Goal: Download file/media

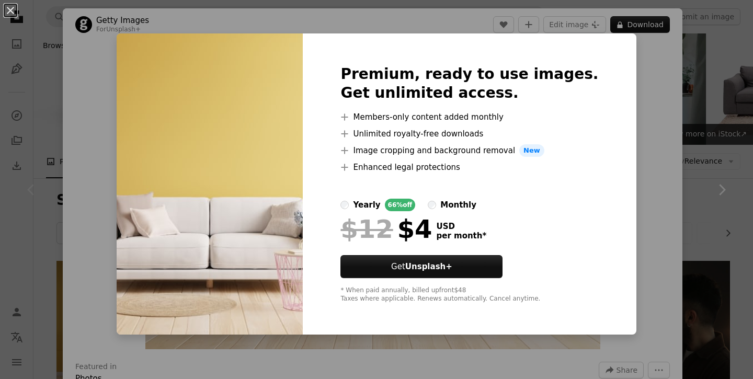
scroll to position [152, 0]
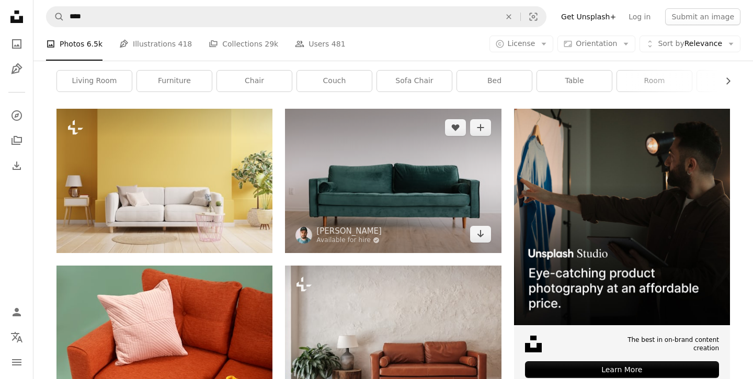
click at [413, 199] on img at bounding box center [393, 181] width 216 height 144
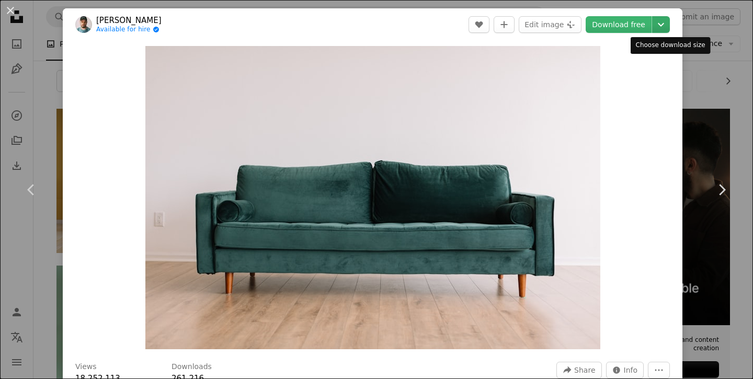
click at [665, 24] on icon "Choose download size" at bounding box center [661, 25] width 6 height 4
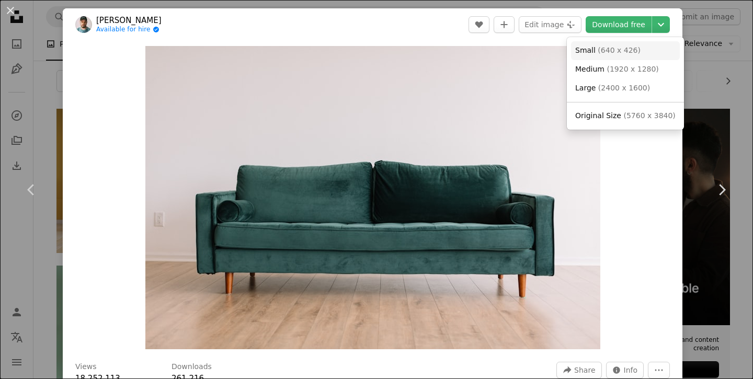
click at [642, 48] on link "Small ( 640 x 426 )" at bounding box center [625, 50] width 109 height 19
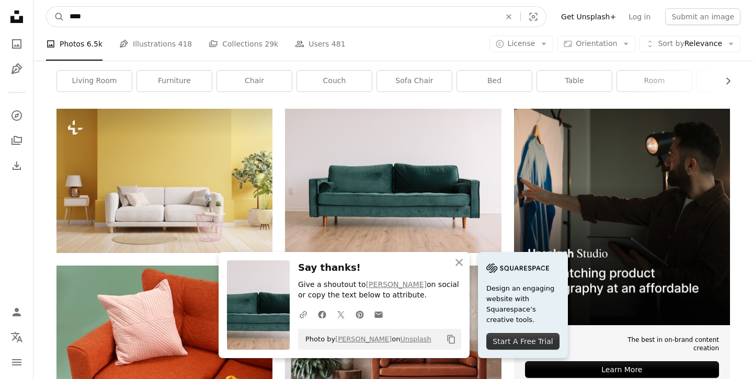
click at [164, 14] on input "****" at bounding box center [280, 17] width 433 height 20
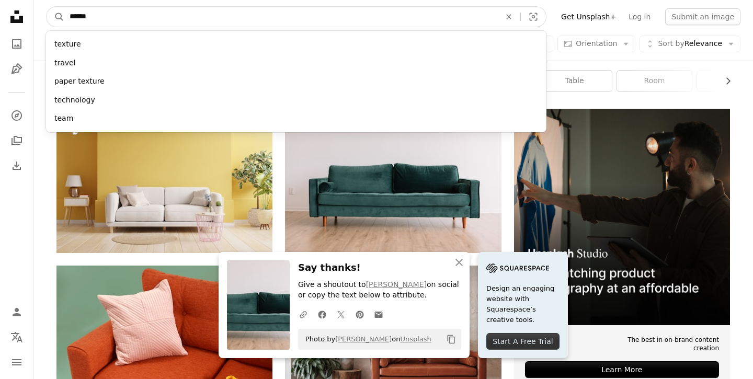
type input "*******"
click button "A magnifying glass" at bounding box center [56, 17] width 18 height 20
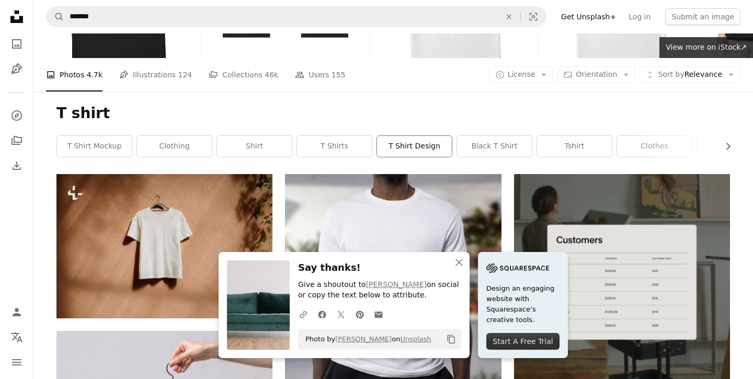
scroll to position [86, 0]
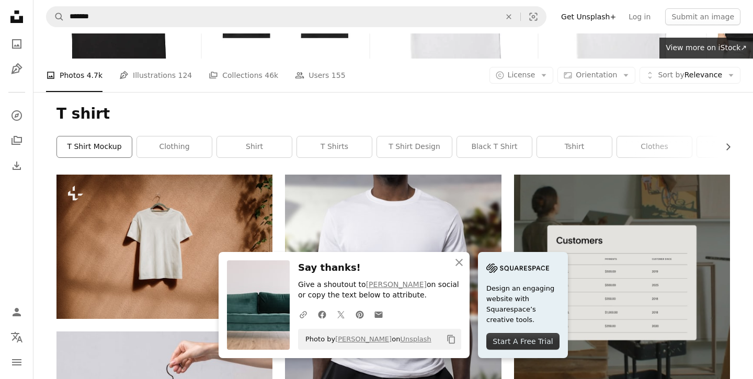
click at [117, 144] on link "t shirt mockup" at bounding box center [94, 147] width 75 height 21
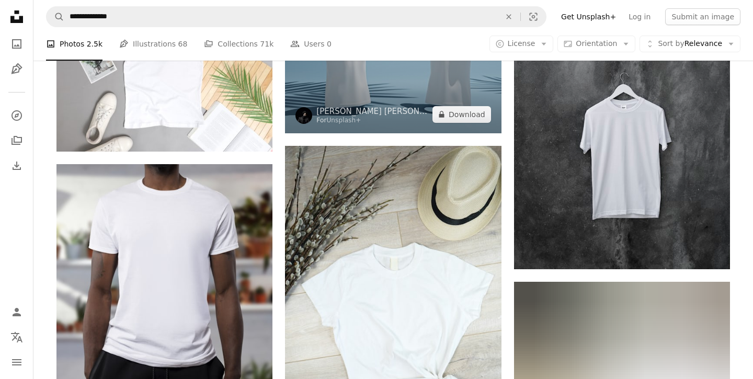
scroll to position [608, 0]
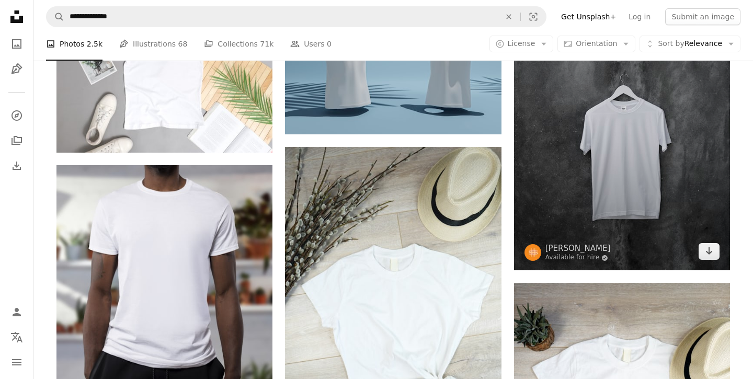
click at [587, 185] on img at bounding box center [622, 108] width 216 height 324
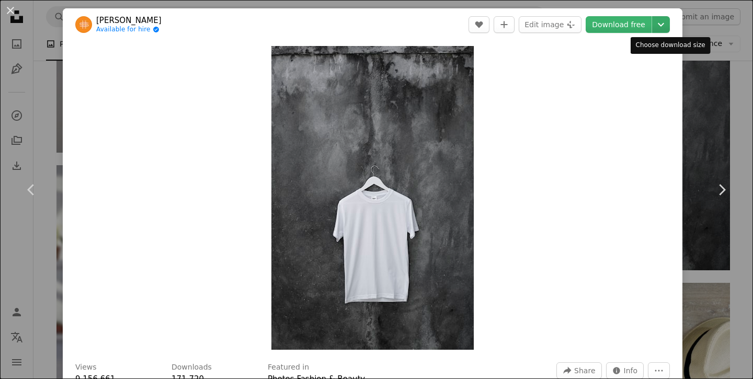
click at [669, 24] on icon "Chevron down" at bounding box center [661, 24] width 17 height 13
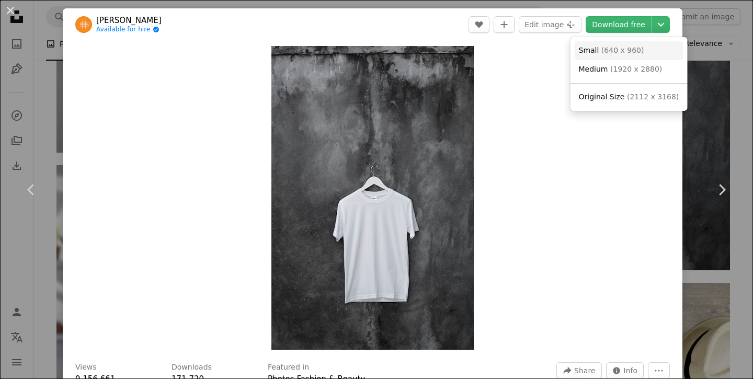
click at [635, 52] on span "( 640 x 960 )" at bounding box center [623, 50] width 43 height 8
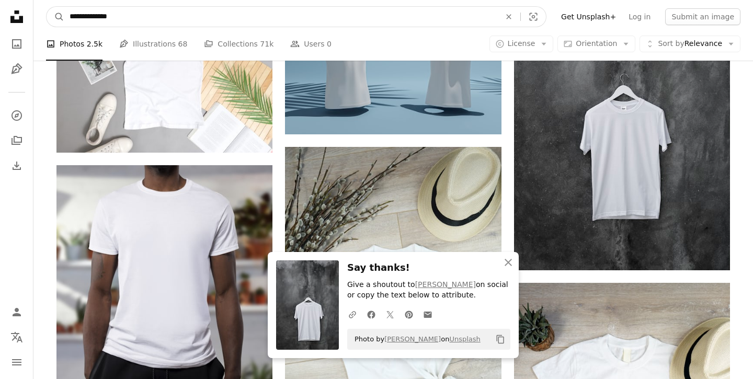
click at [149, 18] on input "**********" at bounding box center [280, 17] width 433 height 20
type input "******"
click button "A magnifying glass" at bounding box center [56, 17] width 18 height 20
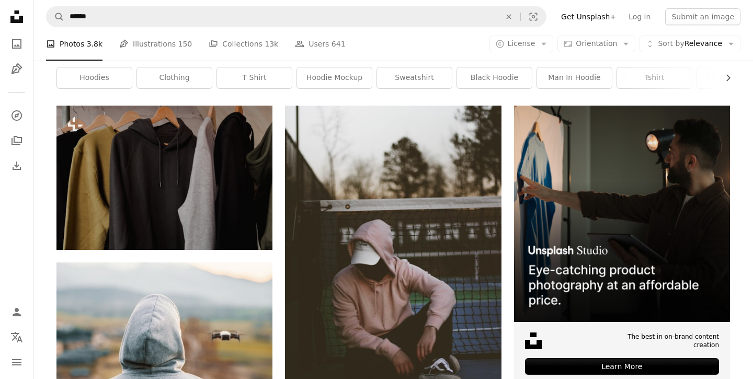
scroll to position [166, 0]
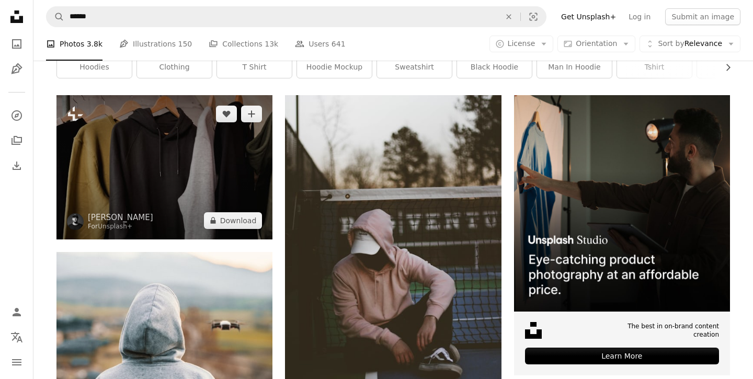
click at [170, 178] on img at bounding box center [165, 167] width 216 height 144
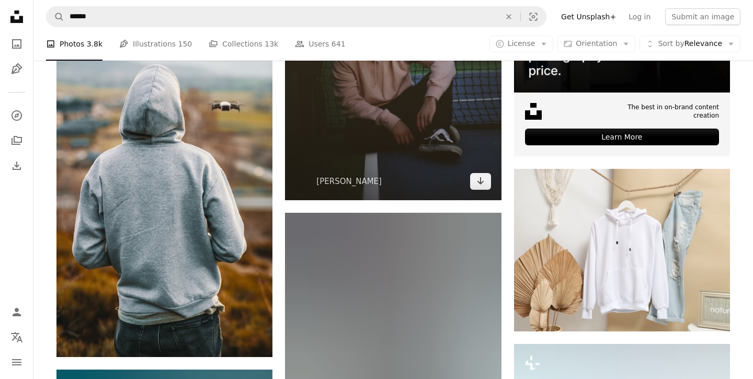
scroll to position [392, 0]
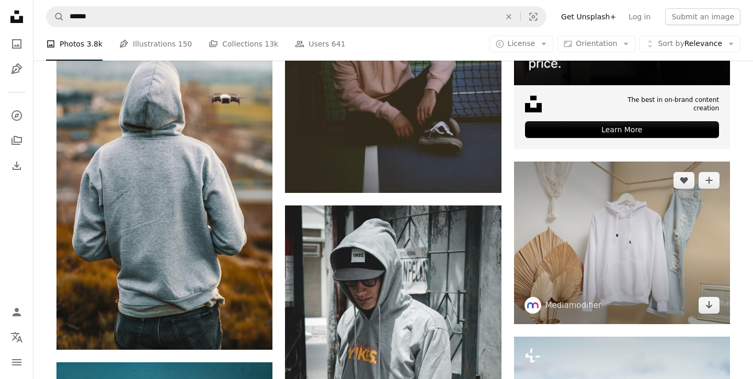
click at [633, 241] on img at bounding box center [622, 243] width 216 height 163
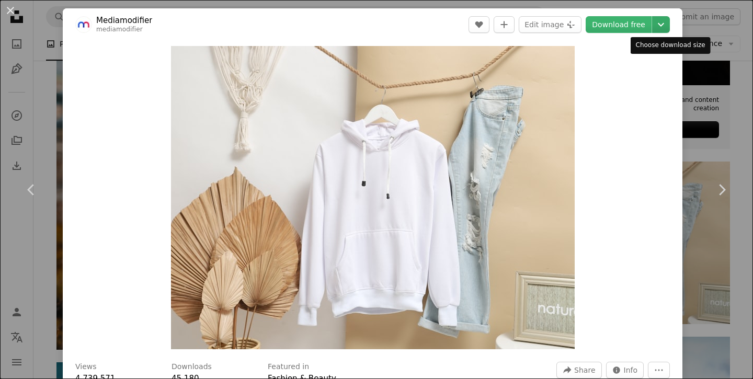
click at [660, 29] on button "Chevron down" at bounding box center [661, 24] width 18 height 17
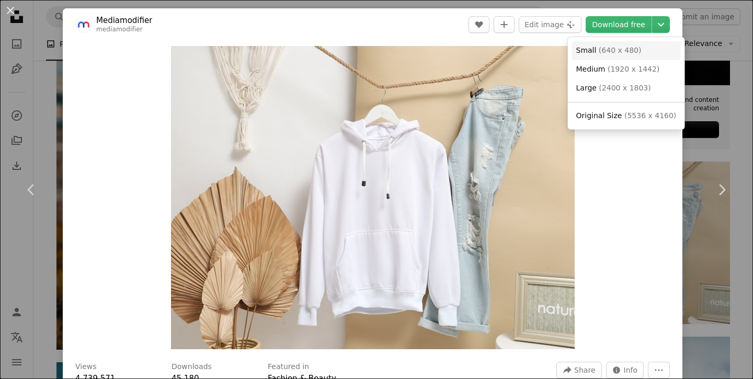
click at [649, 51] on link "Small ( 640 x 480 )" at bounding box center [626, 50] width 109 height 19
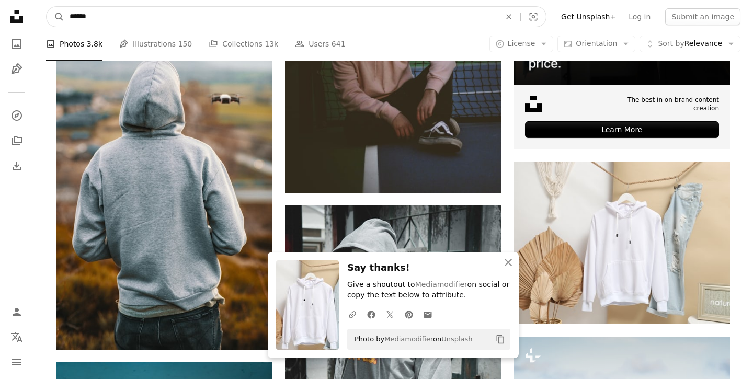
click at [120, 20] on input "******" at bounding box center [280, 17] width 433 height 20
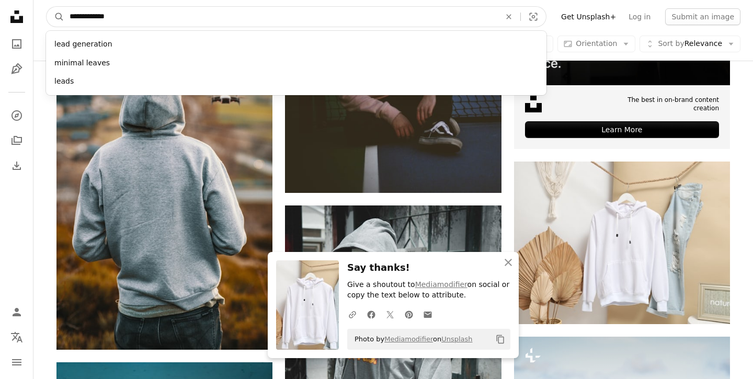
type input "**********"
click button "A magnifying glass" at bounding box center [56, 17] width 18 height 20
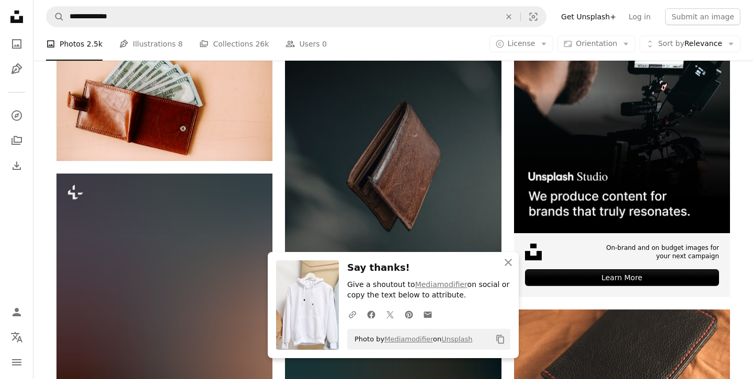
scroll to position [251, 0]
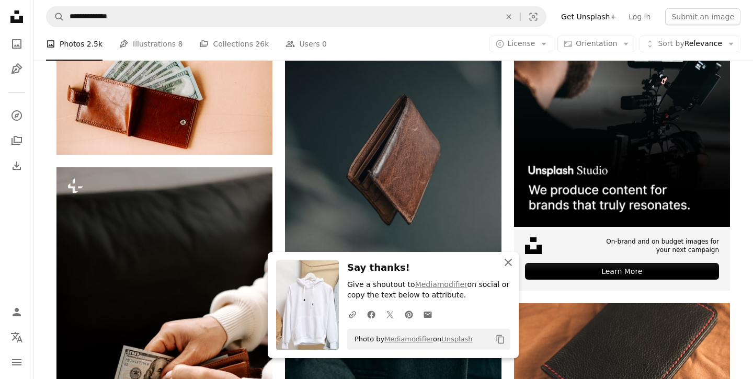
click at [509, 264] on icon "An X shape" at bounding box center [508, 262] width 13 height 13
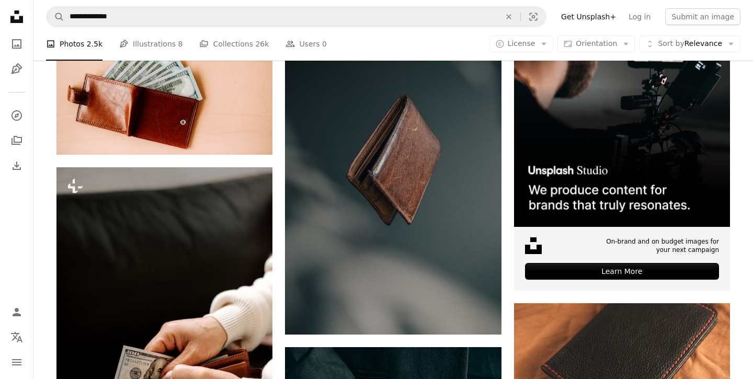
scroll to position [131, 0]
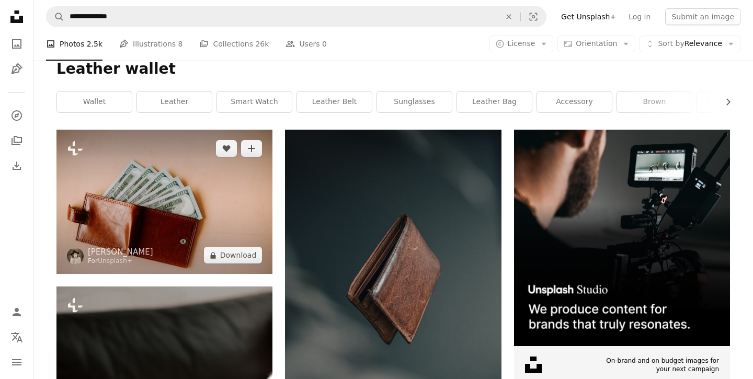
click at [239, 215] on img at bounding box center [165, 202] width 216 height 144
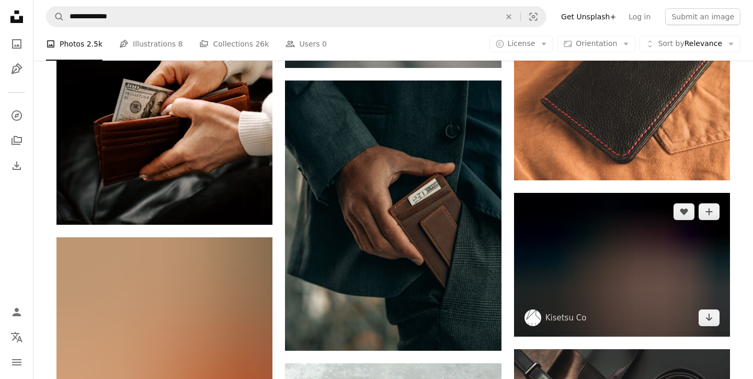
scroll to position [527, 0]
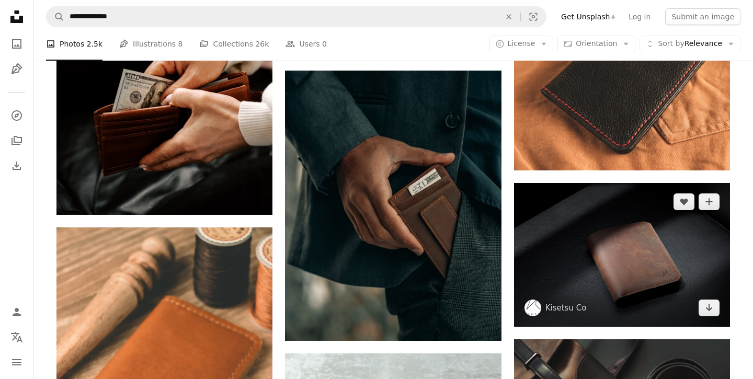
click at [626, 262] on img at bounding box center [622, 255] width 216 height 144
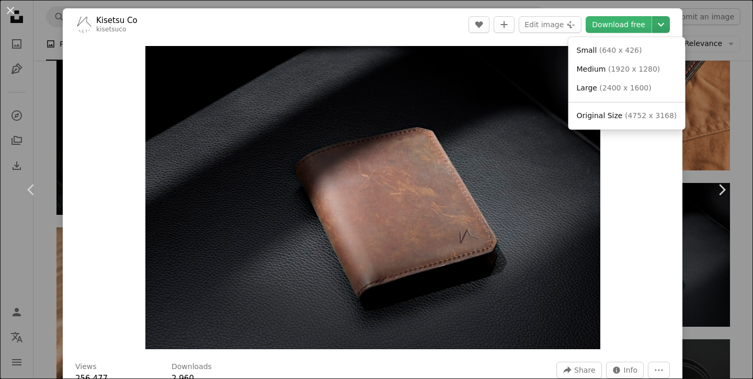
click at [665, 25] on icon "Choose download size" at bounding box center [661, 25] width 6 height 4
click at [643, 54] on link "Small ( 640 x 426 )" at bounding box center [627, 50] width 109 height 19
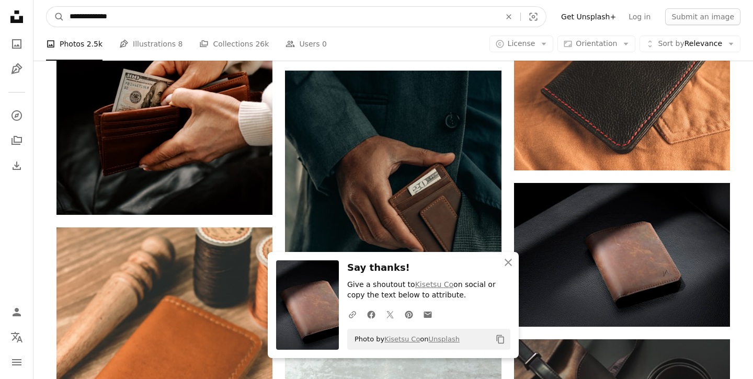
click at [96, 8] on input "**********" at bounding box center [280, 17] width 433 height 20
type input "********"
click button "A magnifying glass" at bounding box center [56, 17] width 18 height 20
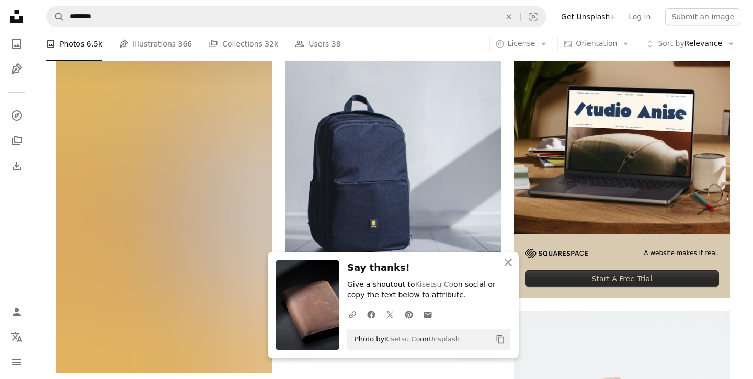
scroll to position [240, 0]
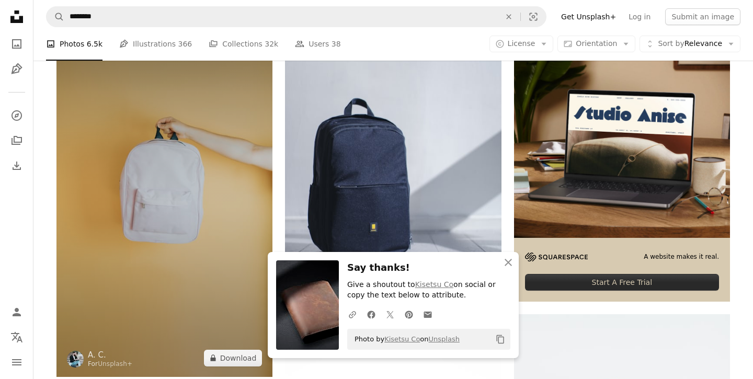
click at [249, 181] on img at bounding box center [165, 199] width 216 height 356
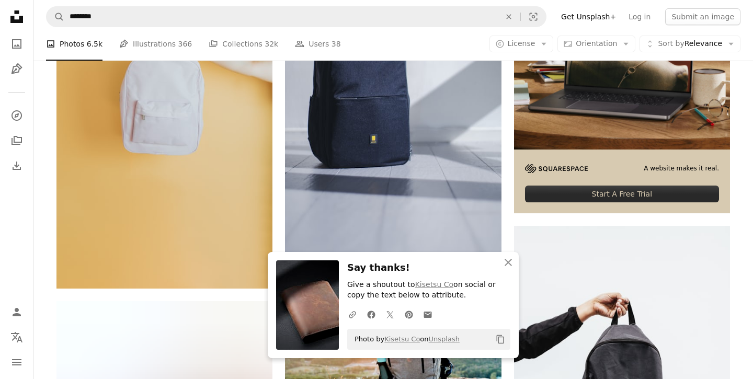
scroll to position [329, 0]
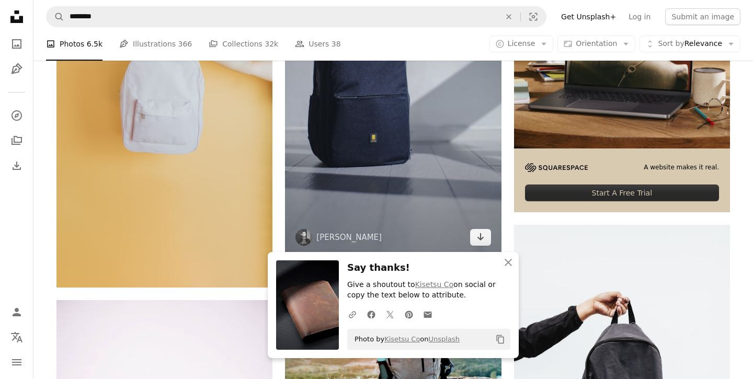
click at [459, 150] on img at bounding box center [393, 94] width 216 height 324
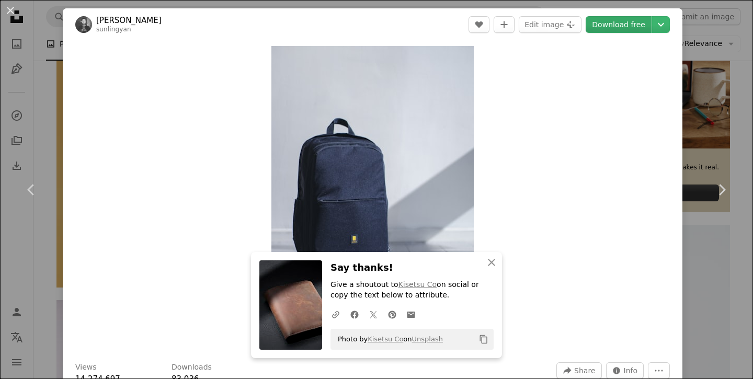
click at [652, 25] on link "Download free" at bounding box center [619, 24] width 66 height 17
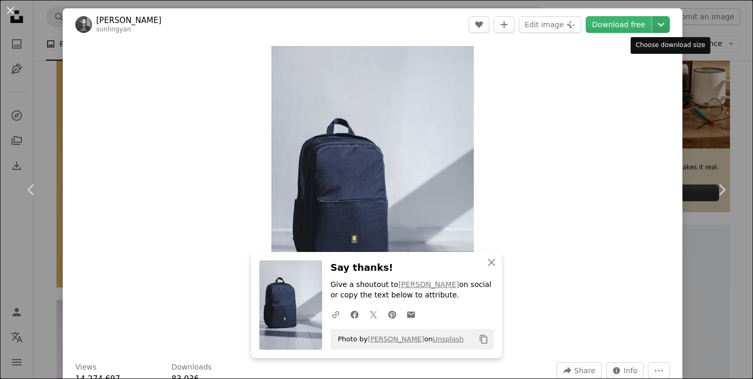
click at [669, 26] on icon "Chevron down" at bounding box center [661, 24] width 17 height 13
click at [532, 241] on dialog "An X shape Chevron left Chevron right An X shape Close Say thanks! Give a shout…" at bounding box center [376, 189] width 753 height 379
click at [670, 29] on icon "Chevron down" at bounding box center [661, 24] width 17 height 13
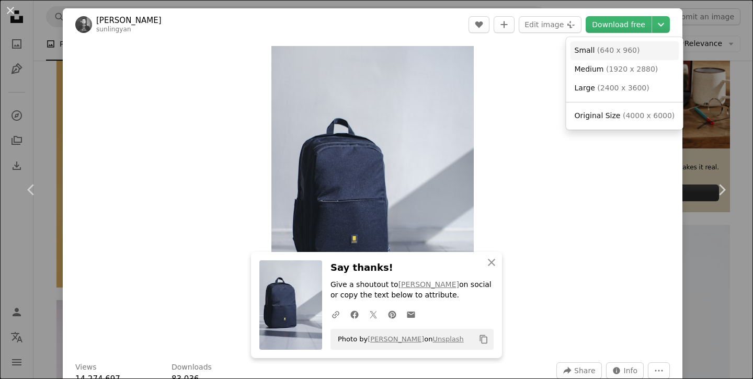
click at [649, 50] on link "Small ( 640 x 960 )" at bounding box center [625, 50] width 109 height 19
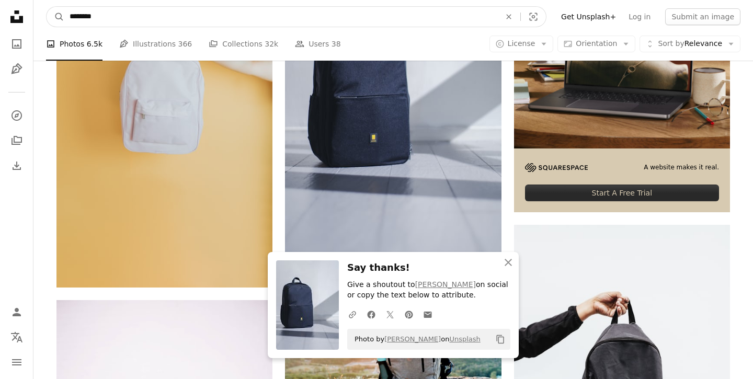
click at [130, 25] on input "********" at bounding box center [280, 17] width 433 height 20
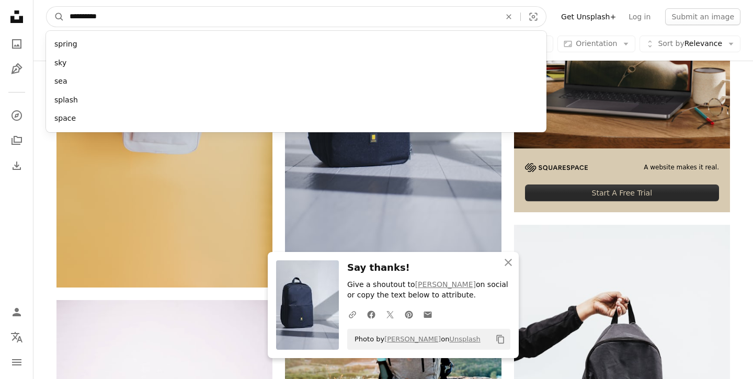
type input "**********"
click at [47, 7] on button "A magnifying glass" at bounding box center [56, 17] width 18 height 20
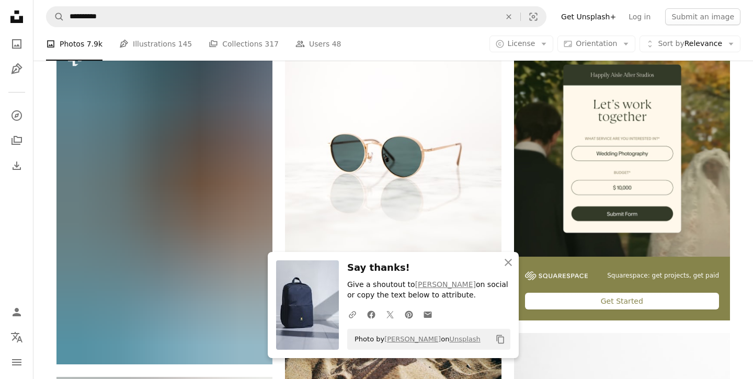
scroll to position [229, 0]
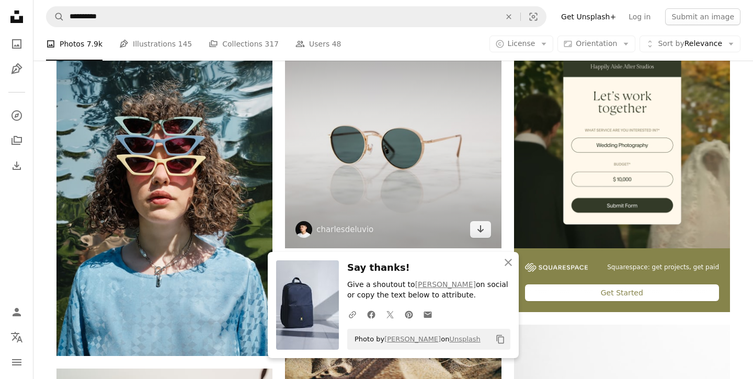
click at [380, 151] on img at bounding box center [393, 140] width 216 height 216
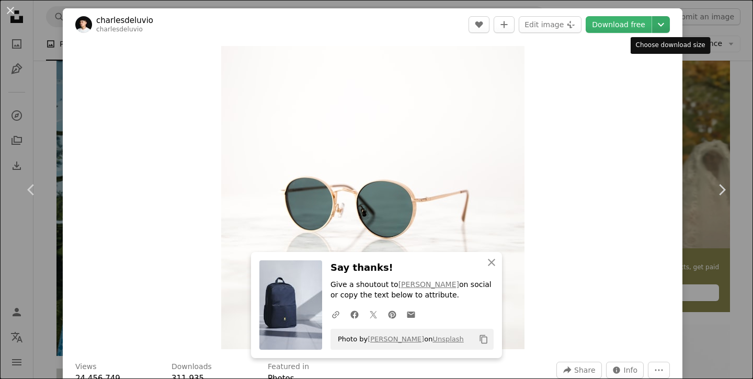
click at [667, 25] on icon "Chevron down" at bounding box center [661, 24] width 17 height 13
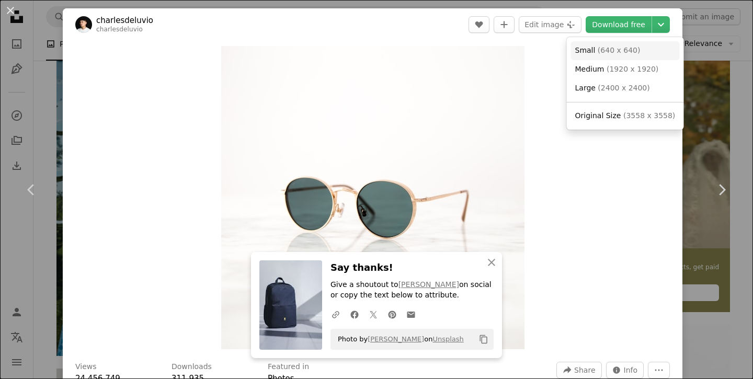
click at [643, 55] on link "Small ( 640 x 640 )" at bounding box center [625, 50] width 109 height 19
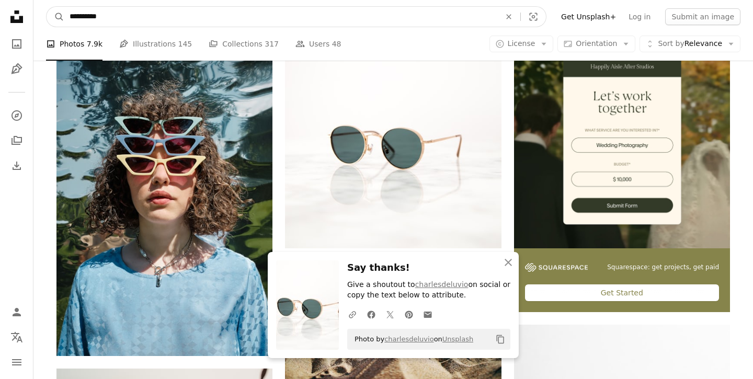
click at [182, 18] on input "**********" at bounding box center [280, 17] width 433 height 20
type input "*"
type input "**********"
click button "A magnifying glass" at bounding box center [56, 17] width 18 height 20
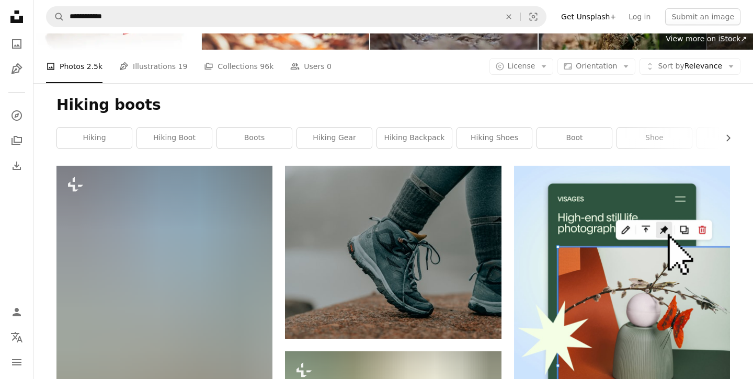
scroll to position [110, 0]
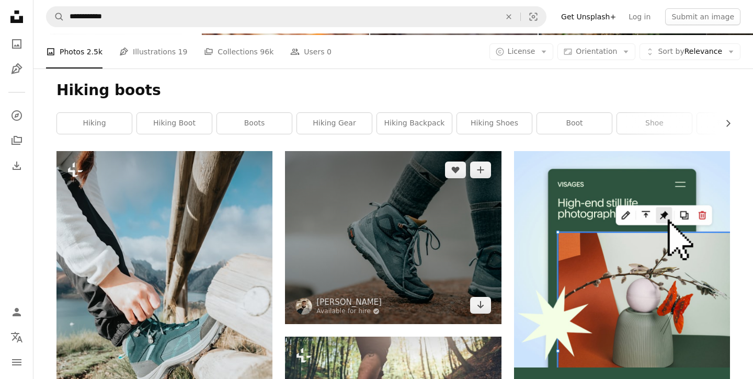
click at [436, 223] on img at bounding box center [393, 237] width 216 height 173
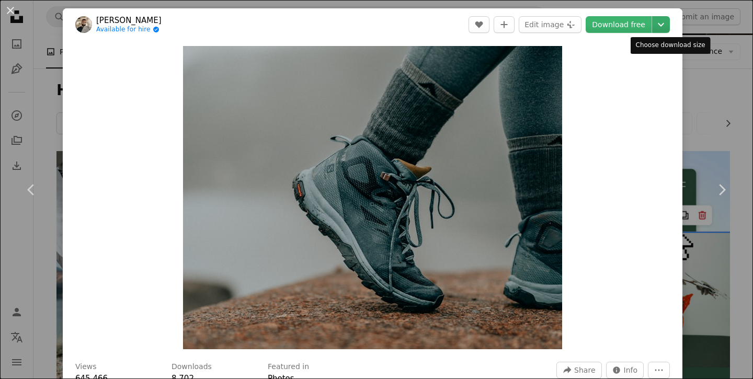
click at [667, 20] on icon "Chevron down" at bounding box center [661, 24] width 17 height 13
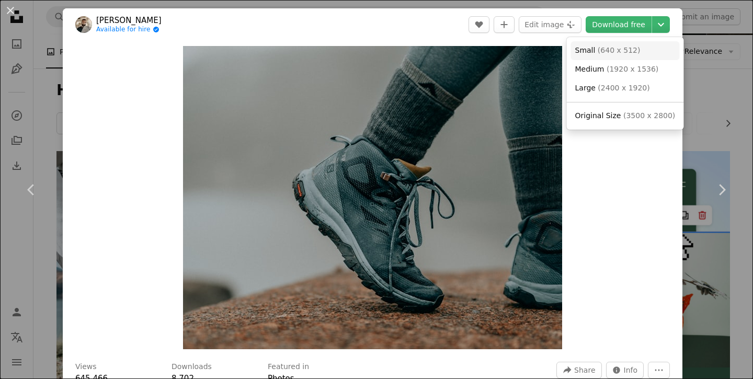
click at [642, 56] on link "Small ( 640 x 512 )" at bounding box center [625, 50] width 109 height 19
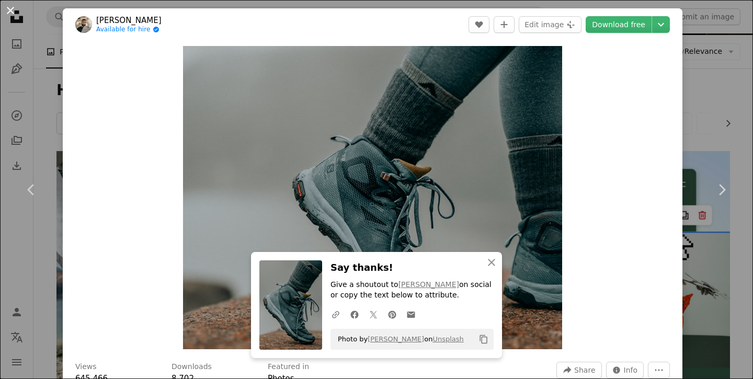
click at [6, 10] on button "An X shape" at bounding box center [10, 10] width 13 height 13
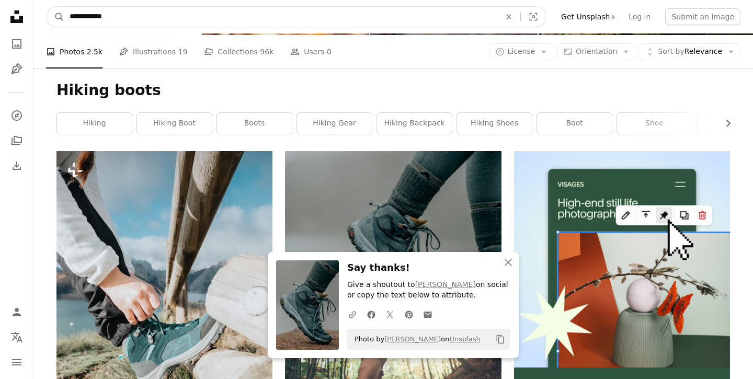
click at [244, 18] on input "**********" at bounding box center [280, 17] width 433 height 20
type input "**********"
click button "A magnifying glass" at bounding box center [56, 17] width 18 height 20
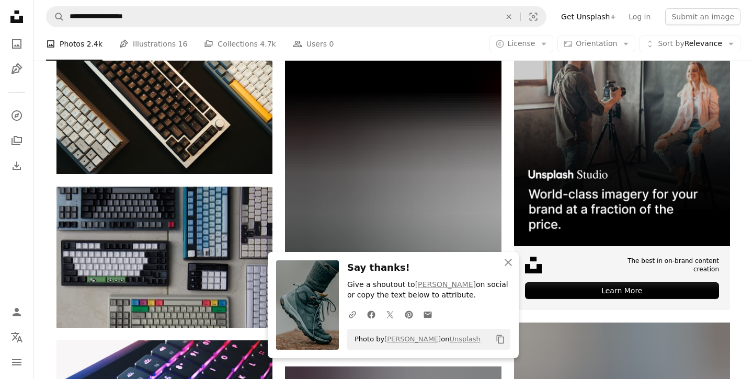
scroll to position [245, 0]
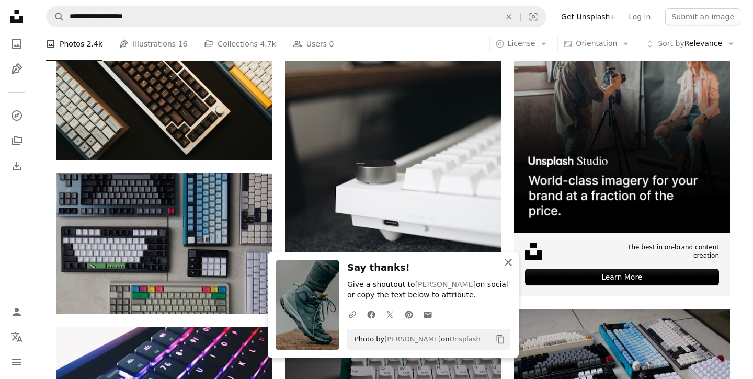
click at [510, 266] on icon "An X shape" at bounding box center [508, 262] width 13 height 13
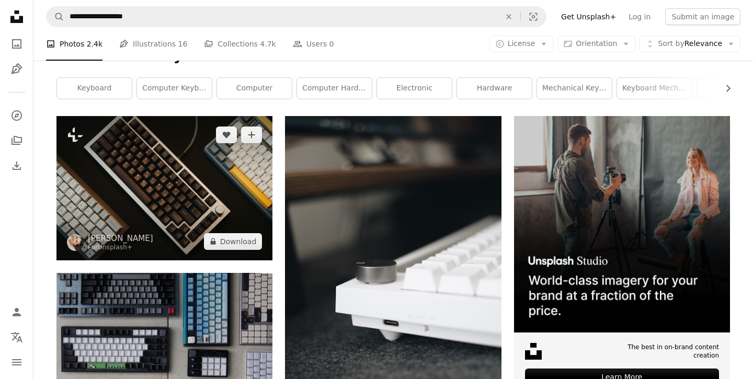
scroll to position [127, 0]
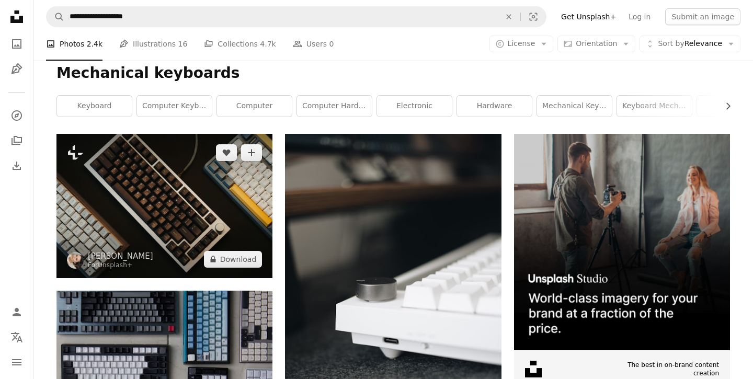
click at [220, 196] on img at bounding box center [165, 206] width 216 height 144
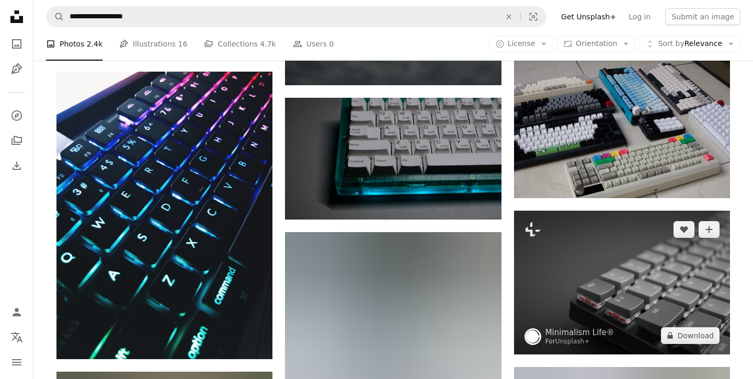
scroll to position [501, 0]
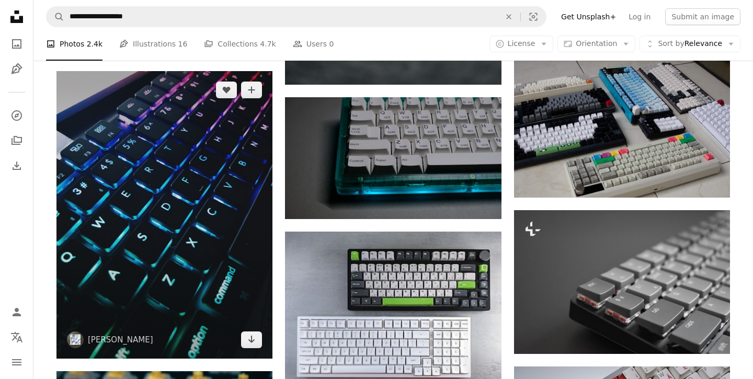
click at [190, 200] on img at bounding box center [165, 215] width 216 height 288
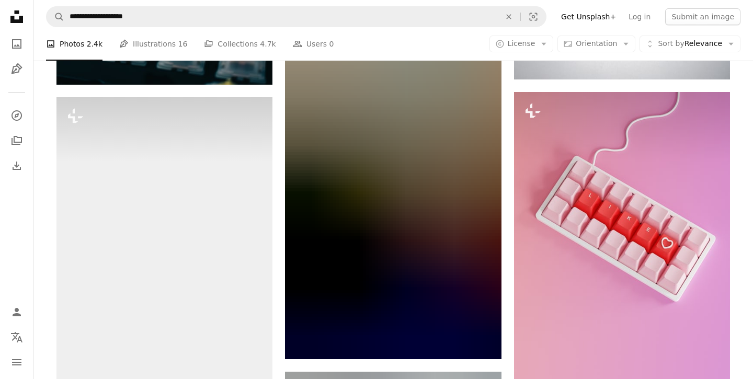
scroll to position [933, 0]
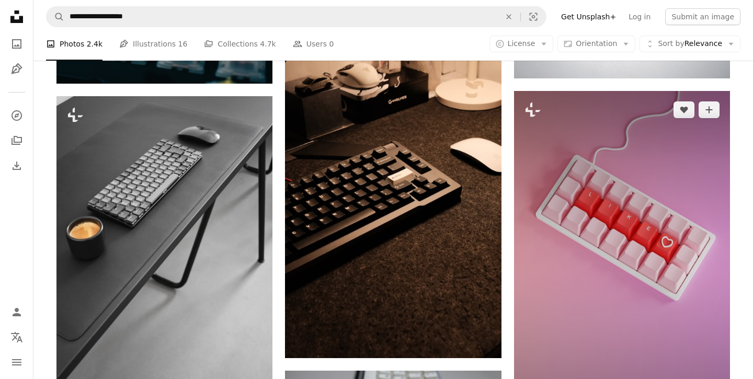
click at [589, 200] on img at bounding box center [622, 264] width 216 height 346
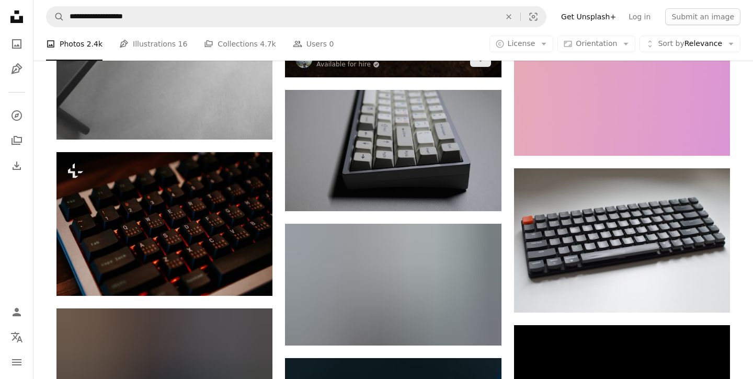
scroll to position [1215, 0]
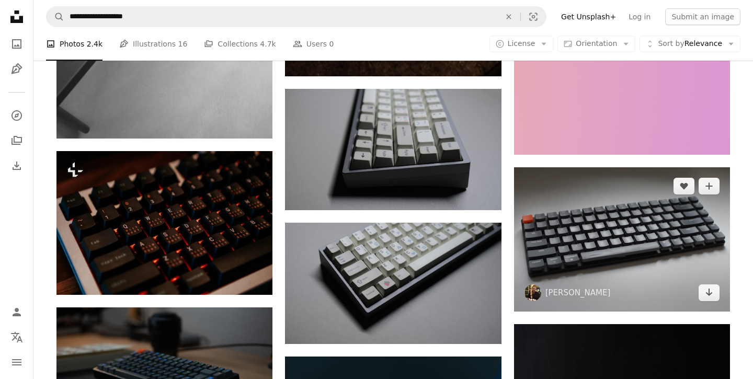
click at [621, 230] on img at bounding box center [622, 239] width 216 height 144
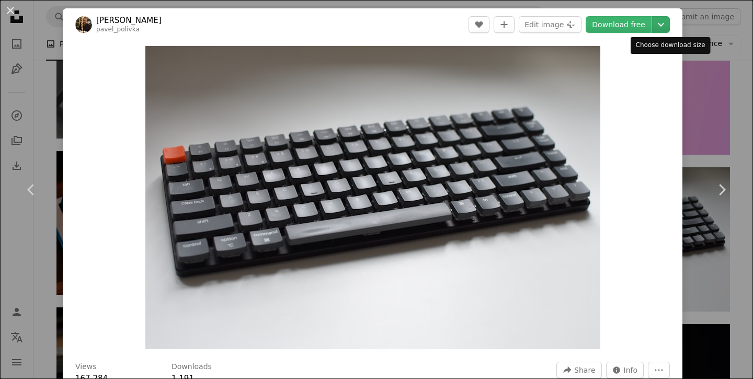
click at [670, 26] on icon "Chevron down" at bounding box center [661, 24] width 17 height 13
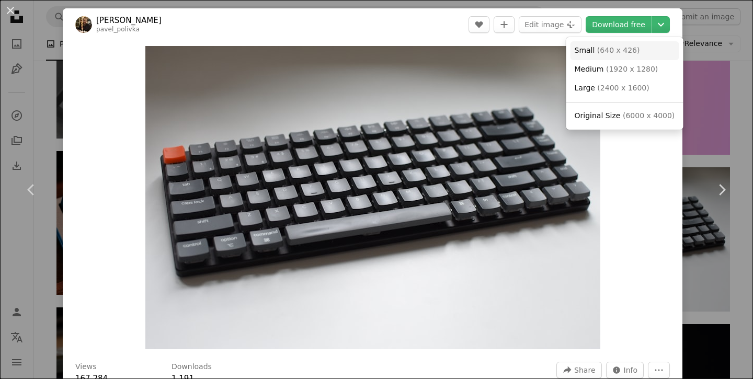
click at [642, 53] on link "Small ( 640 x 426 )" at bounding box center [625, 50] width 109 height 19
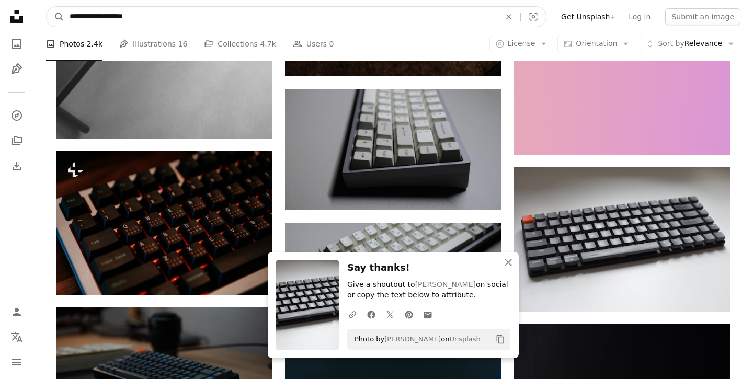
click at [166, 16] on input "**********" at bounding box center [280, 17] width 433 height 20
type input "**********"
click button "A magnifying glass" at bounding box center [56, 17] width 18 height 20
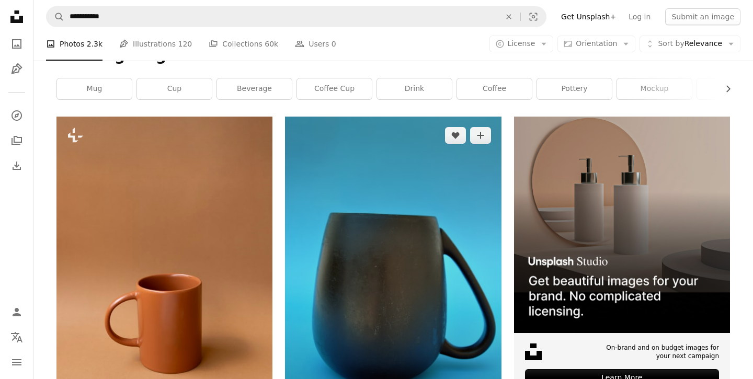
scroll to position [61, 0]
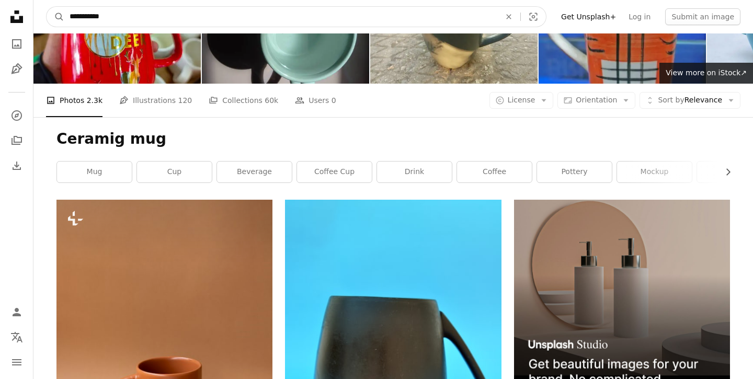
click at [258, 16] on input "**********" at bounding box center [280, 17] width 433 height 20
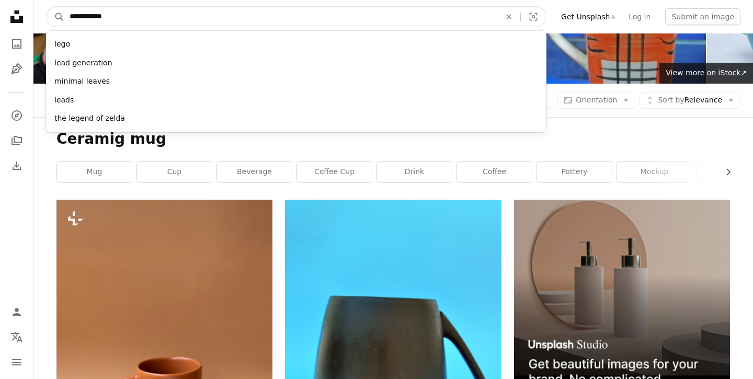
type input "**********"
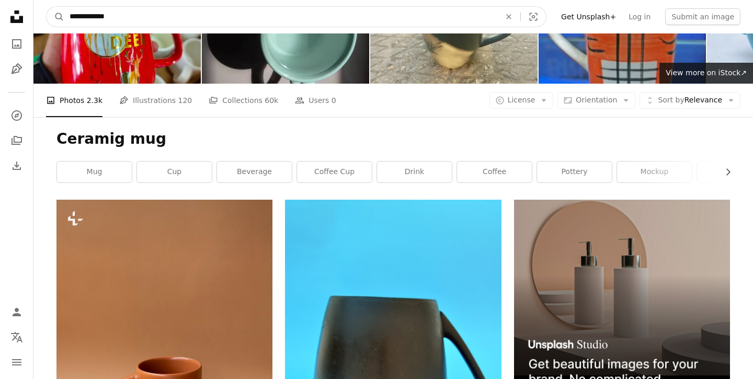
click button "A magnifying glass" at bounding box center [56, 17] width 18 height 20
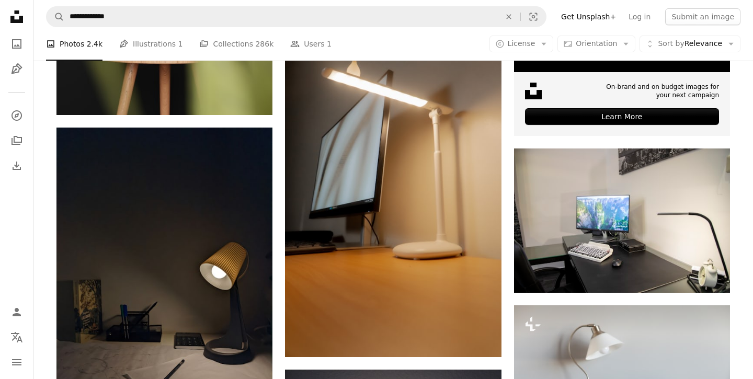
scroll to position [411, 0]
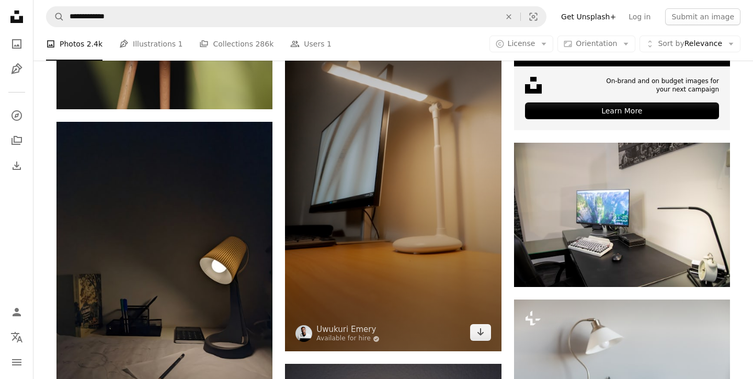
click at [471, 212] on img at bounding box center [393, 179] width 216 height 346
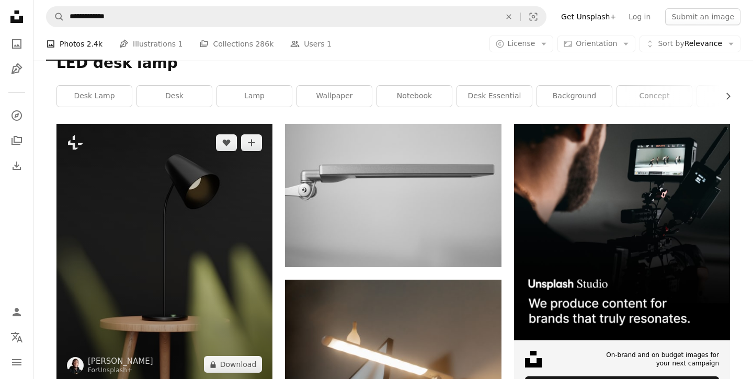
scroll to position [144, 0]
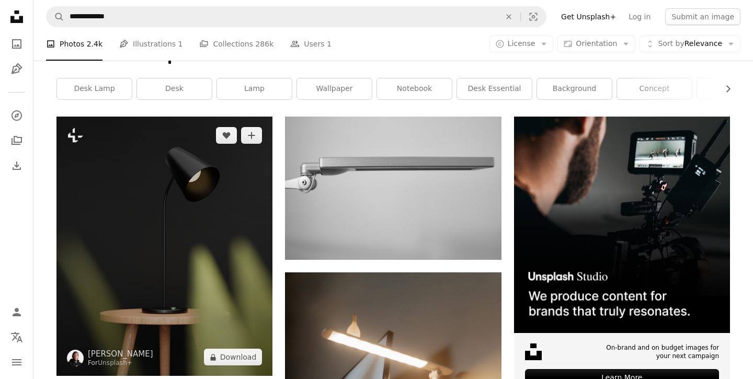
click at [197, 205] on img at bounding box center [165, 247] width 216 height 260
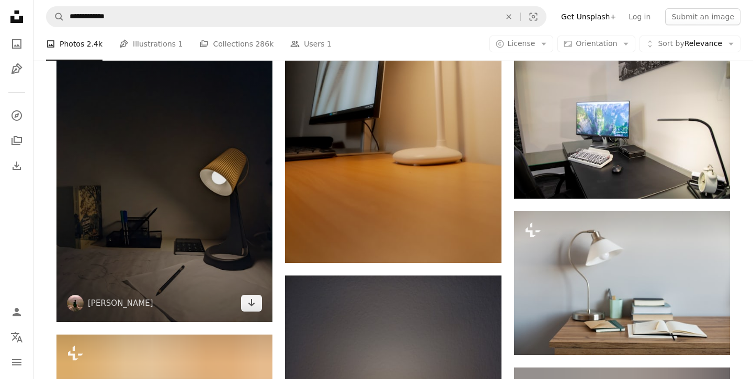
scroll to position [492, 0]
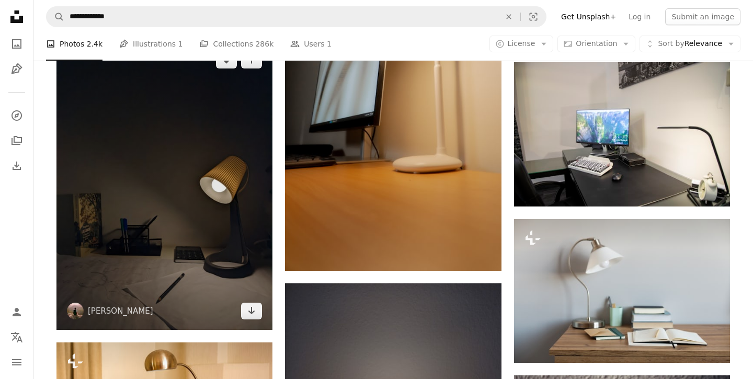
click at [199, 188] on img at bounding box center [165, 185] width 216 height 288
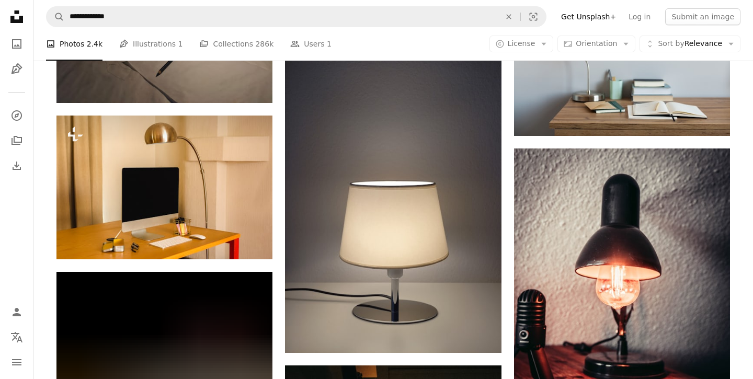
scroll to position [728, 0]
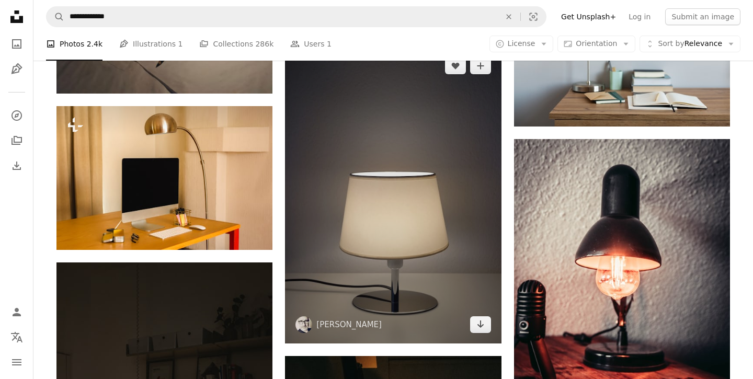
click at [412, 165] on img at bounding box center [393, 195] width 216 height 297
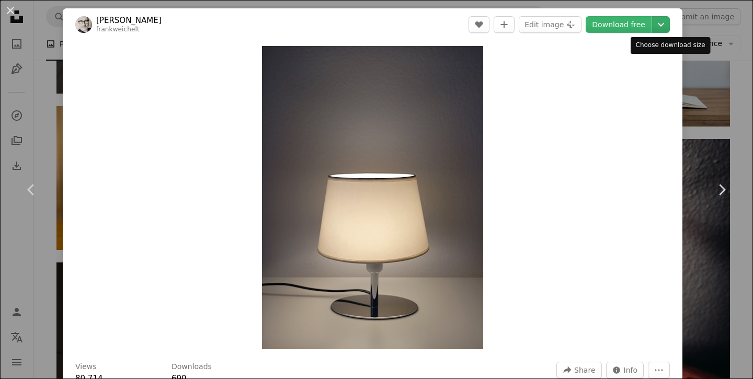
click at [665, 20] on icon "Chevron down" at bounding box center [661, 24] width 17 height 13
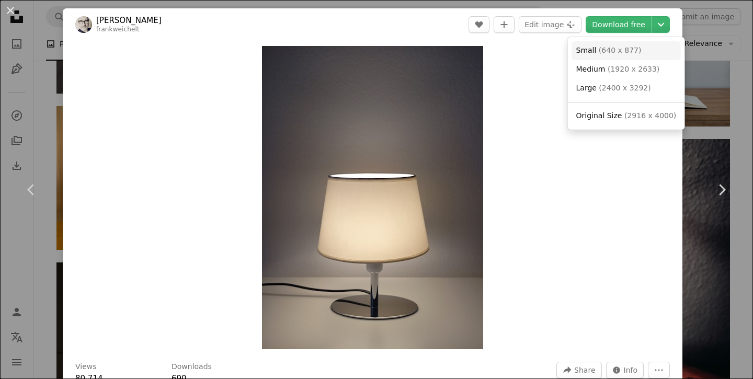
click at [638, 57] on link "Small ( 640 x 877 )" at bounding box center [626, 50] width 109 height 19
